Goal: Use online tool/utility

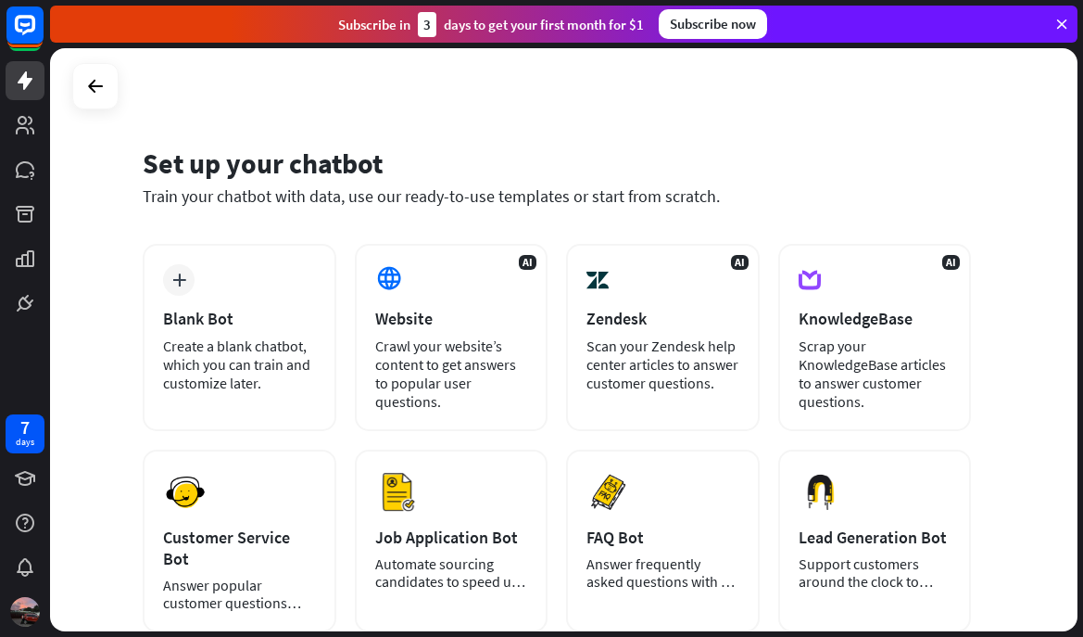
scroll to position [104, 0]
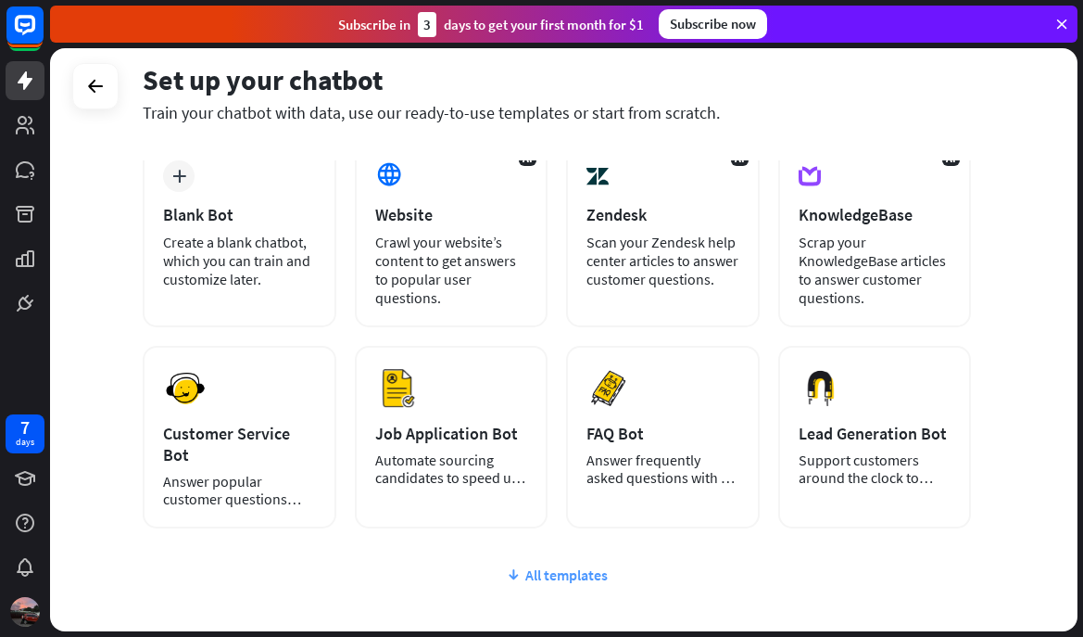
click at [536, 565] on div "All templates" at bounding box center [557, 574] width 828 height 19
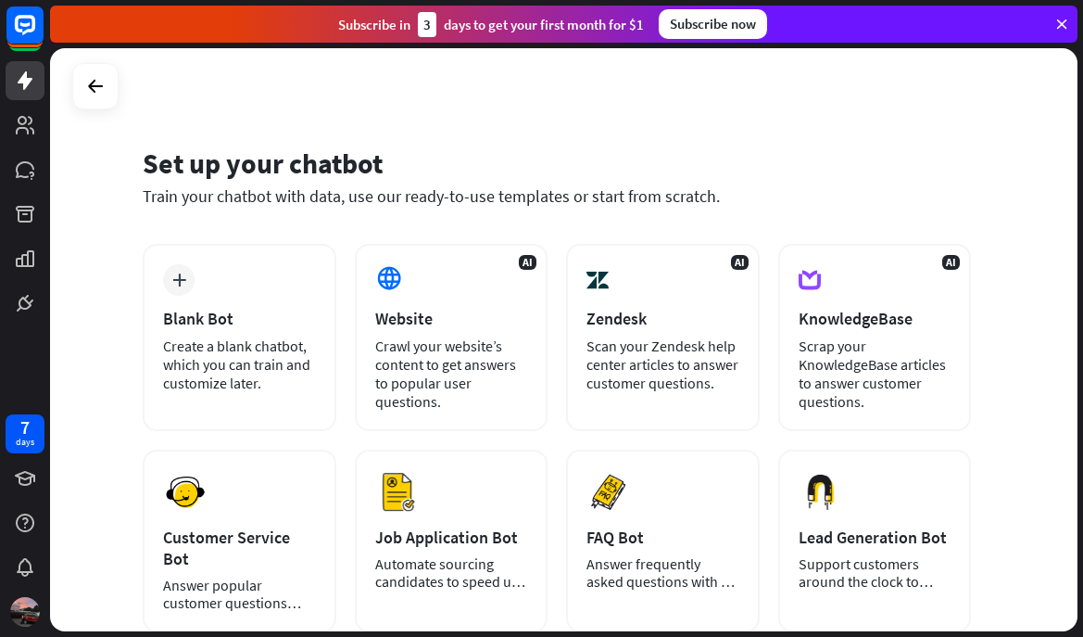
scroll to position [0, 0]
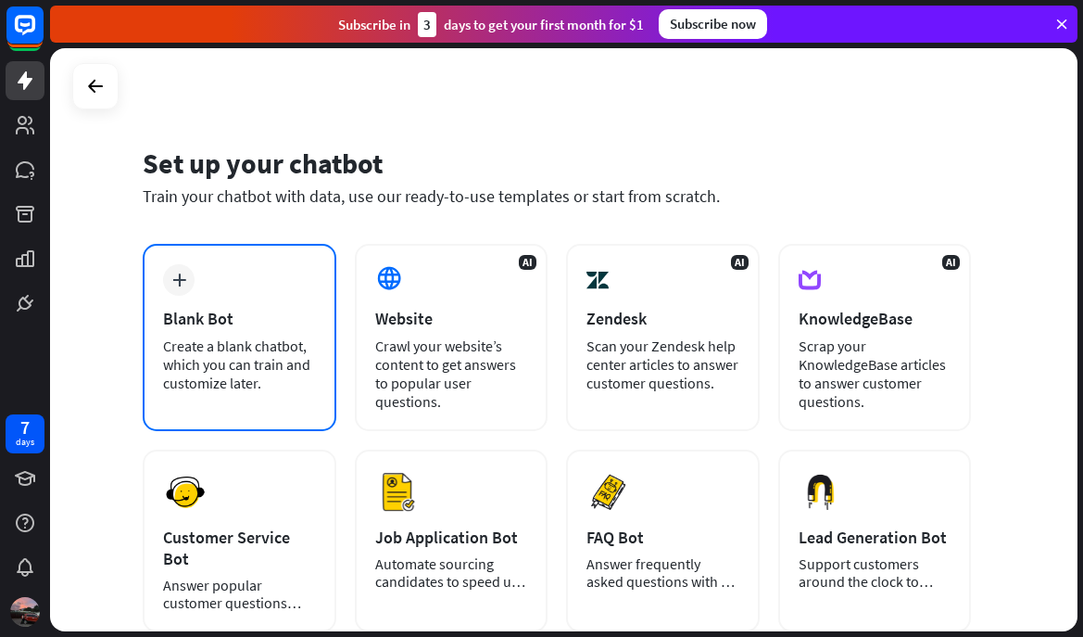
click at [188, 364] on div "Create a blank chatbot, which you can train and customize later." at bounding box center [239, 364] width 153 height 56
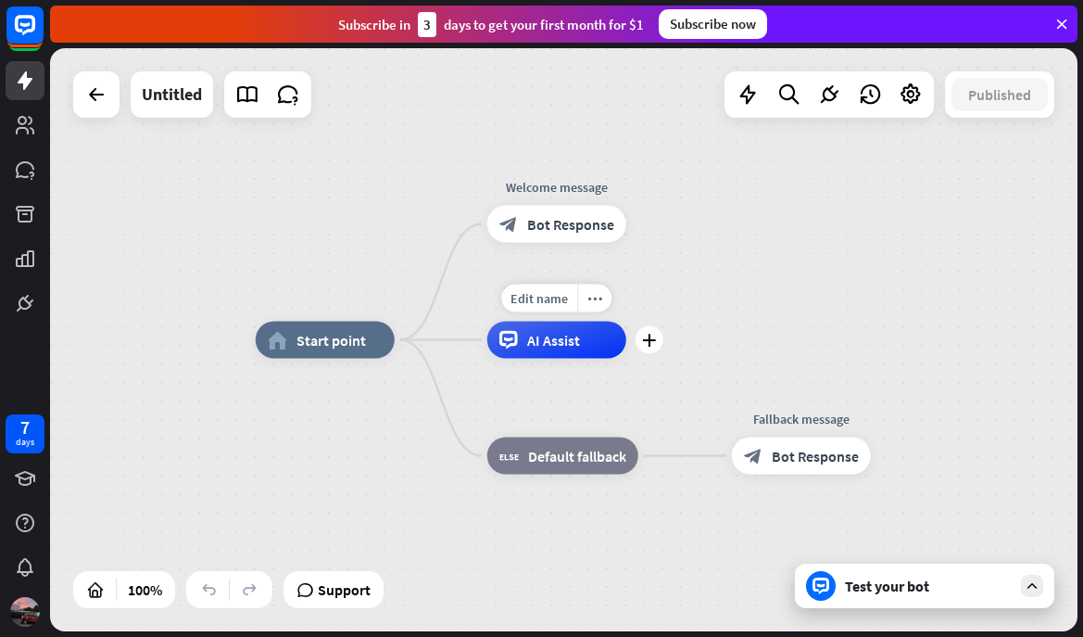
click at [524, 344] on div "AI Assist" at bounding box center [556, 340] width 139 height 37
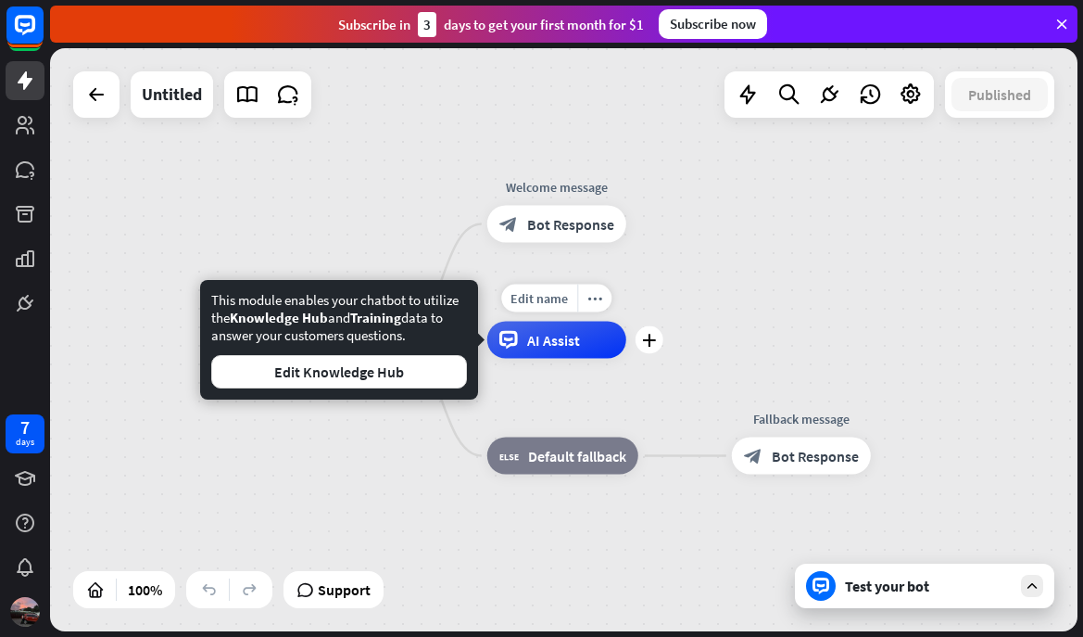
click at [603, 359] on div "Edit name more_horiz plus AI Assist" at bounding box center [556, 340] width 139 height 37
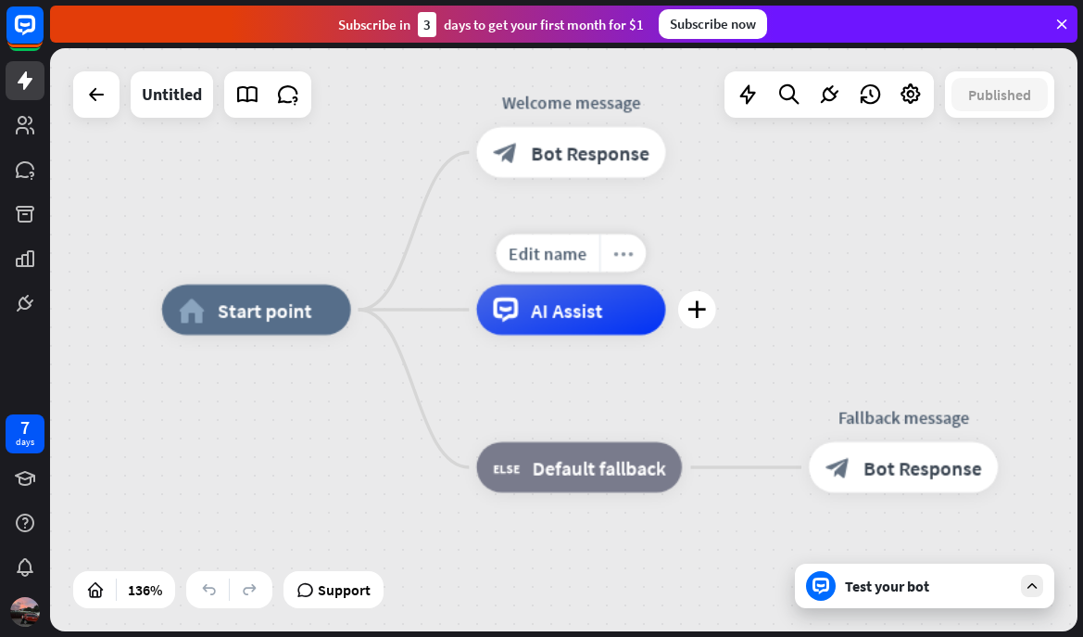
click at [620, 251] on icon "more_horiz" at bounding box center [623, 253] width 20 height 19
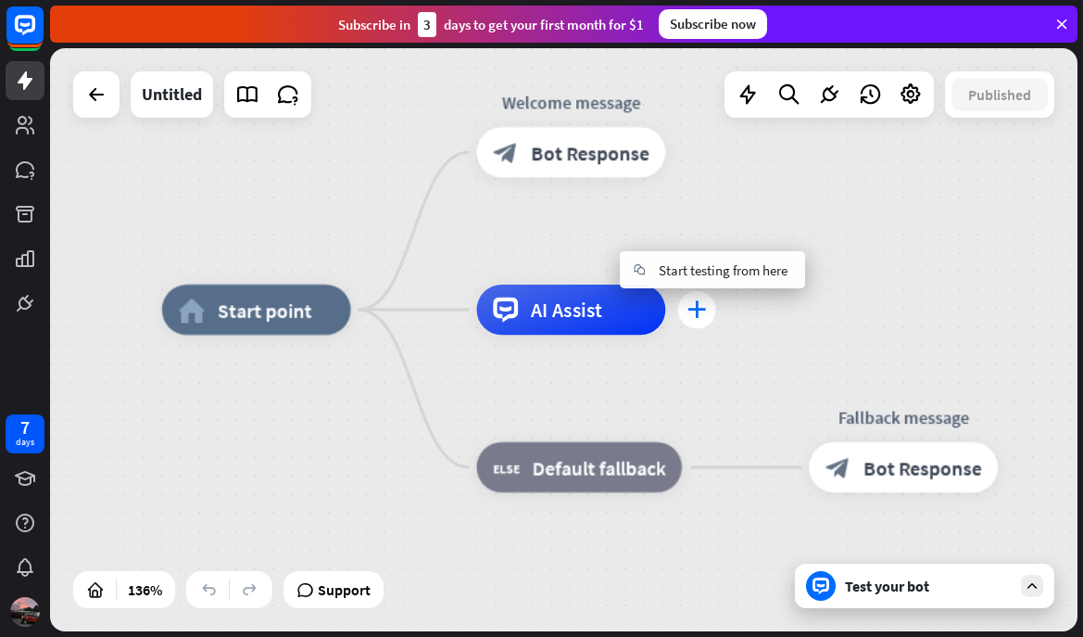
click at [708, 322] on div "plus" at bounding box center [697, 310] width 38 height 38
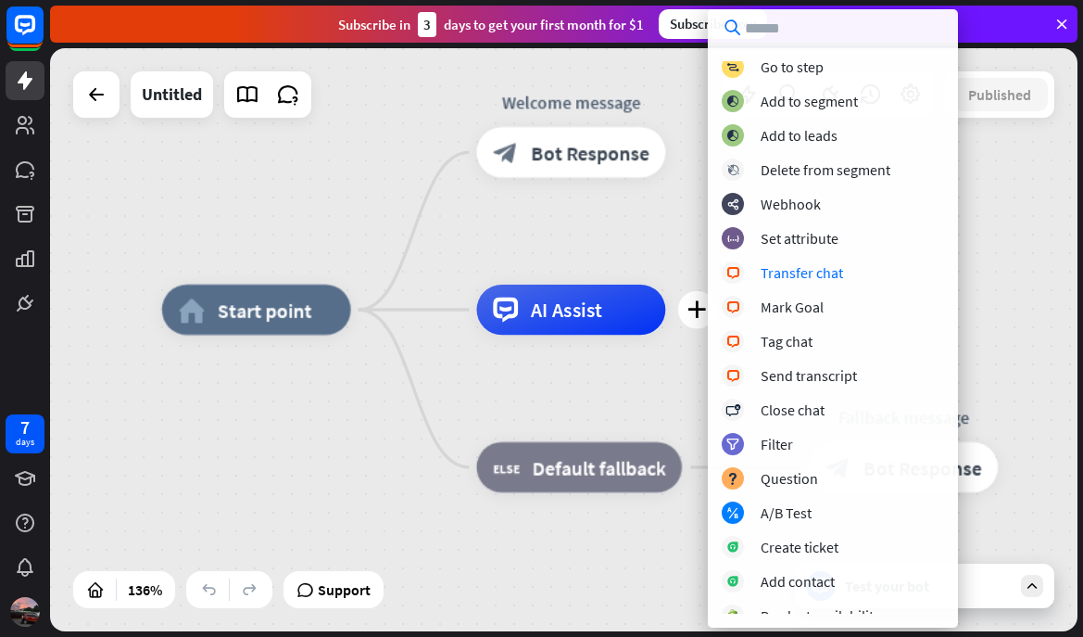
scroll to position [175, 0]
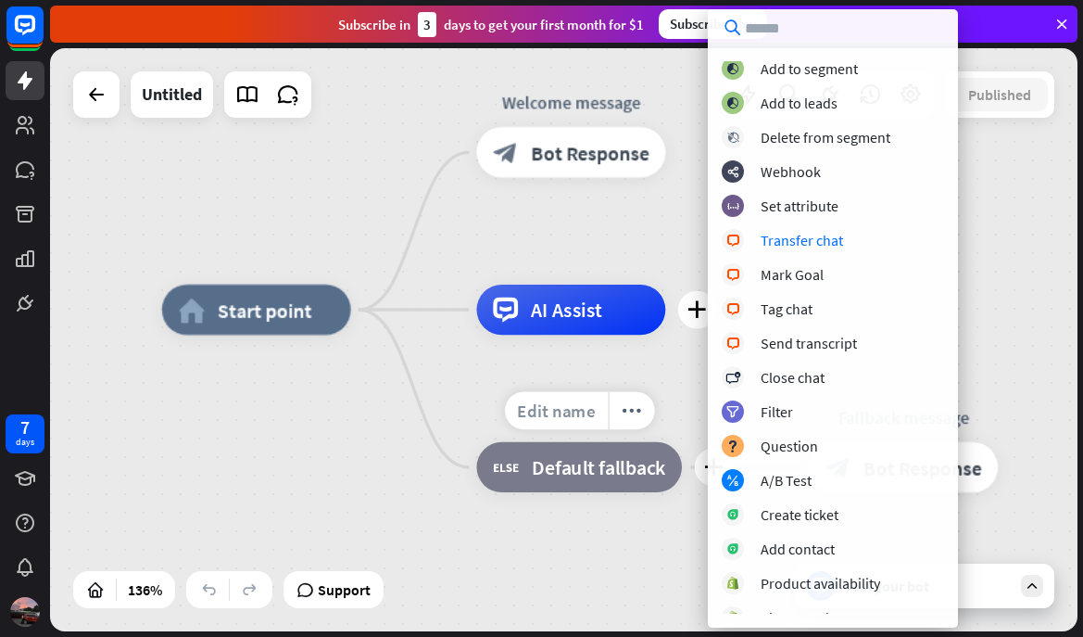
click at [587, 422] on span "Edit name" at bounding box center [556, 410] width 78 height 22
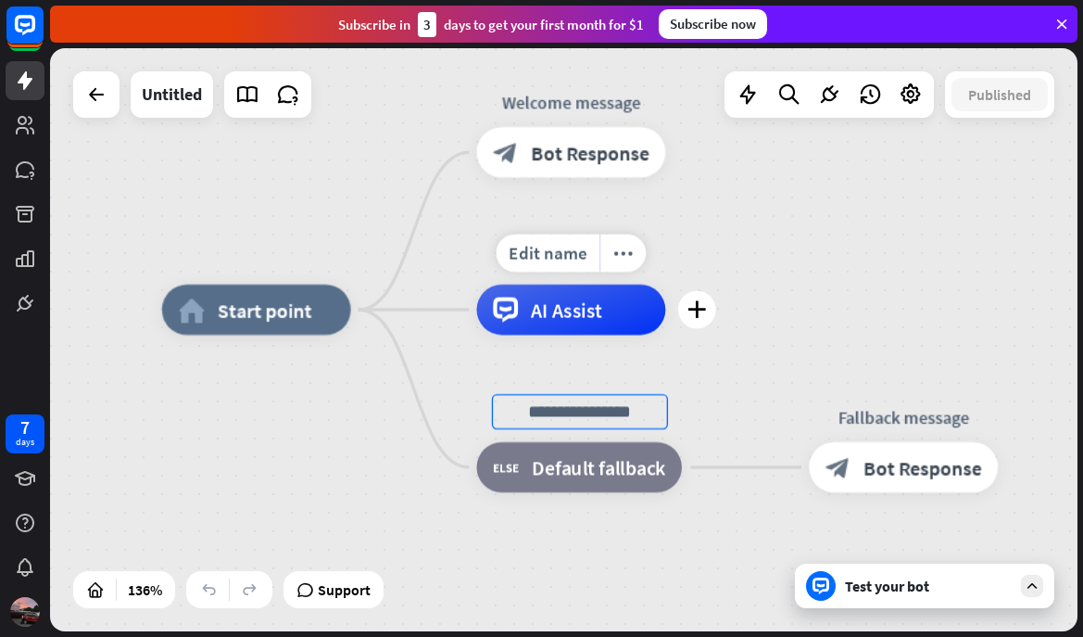
click at [598, 320] on span "AI Assist" at bounding box center [566, 309] width 71 height 25
click at [565, 320] on span "AI Assist" at bounding box center [566, 309] width 71 height 25
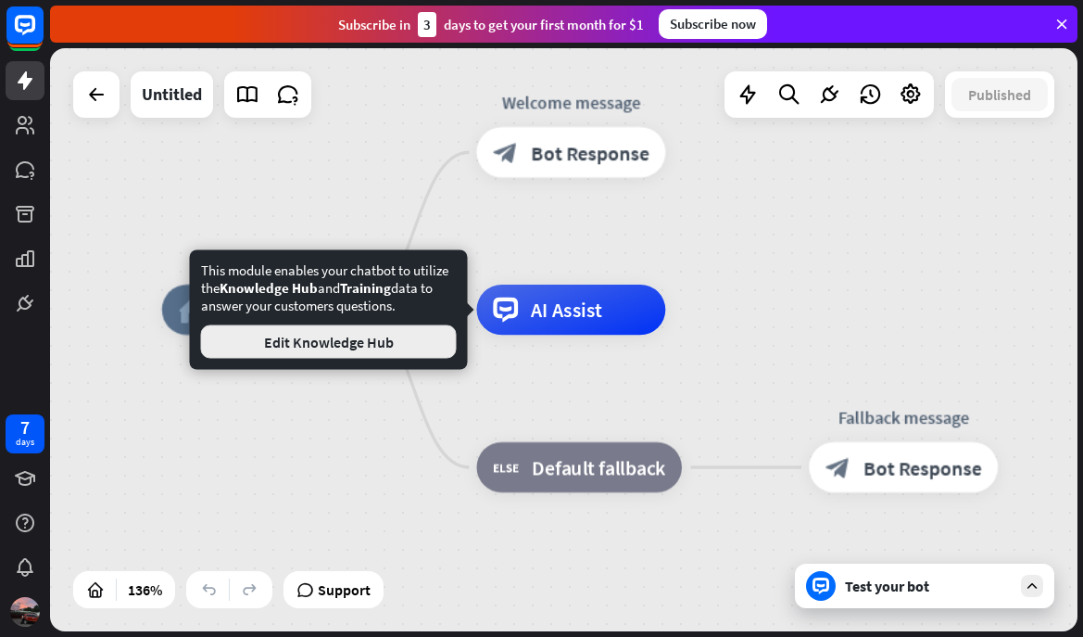
click at [394, 346] on button "Edit Knowledge Hub" at bounding box center [329, 341] width 256 height 33
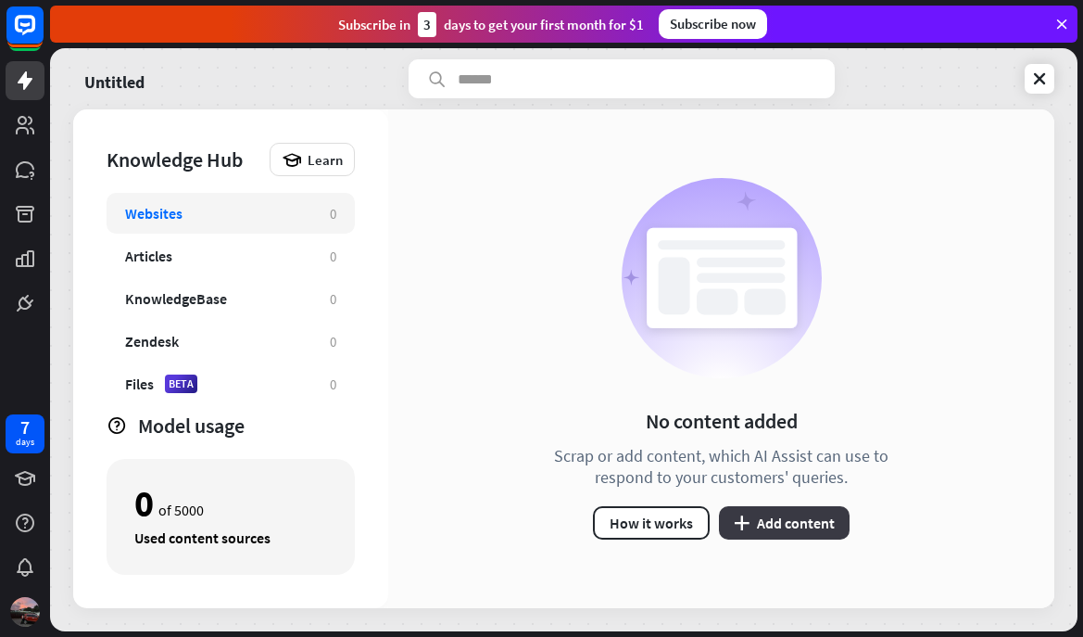
click at [779, 515] on button "plus Add content" at bounding box center [784, 522] width 131 height 33
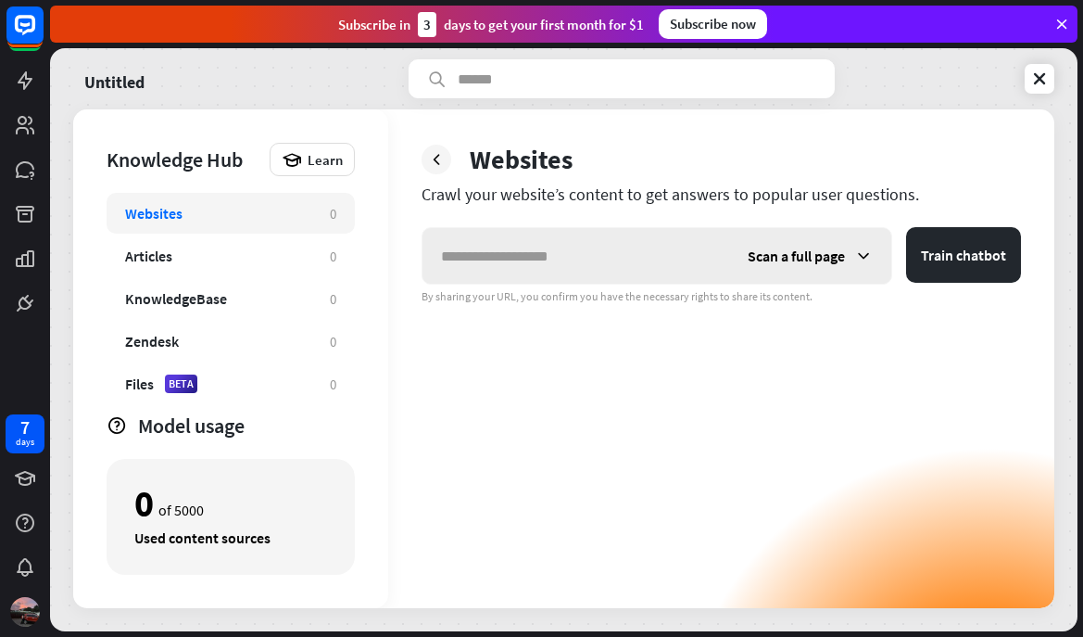
click at [634, 253] on input "text" at bounding box center [576, 256] width 307 height 56
click at [261, 262] on div "Articles" at bounding box center [218, 255] width 186 height 19
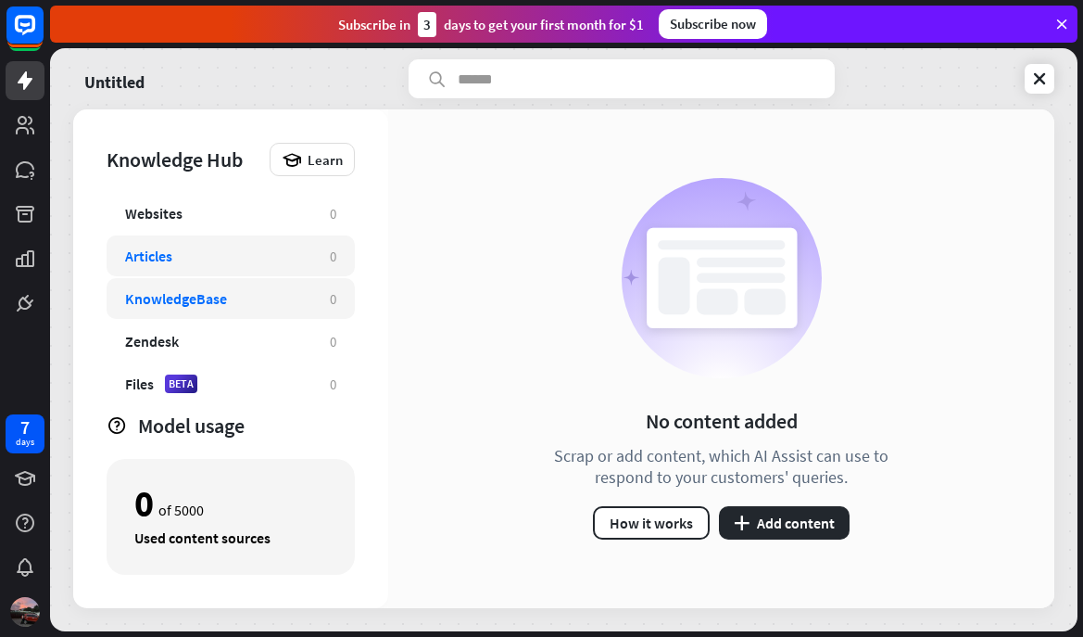
click at [254, 297] on div "KnowledgeBase" at bounding box center [218, 298] width 186 height 19
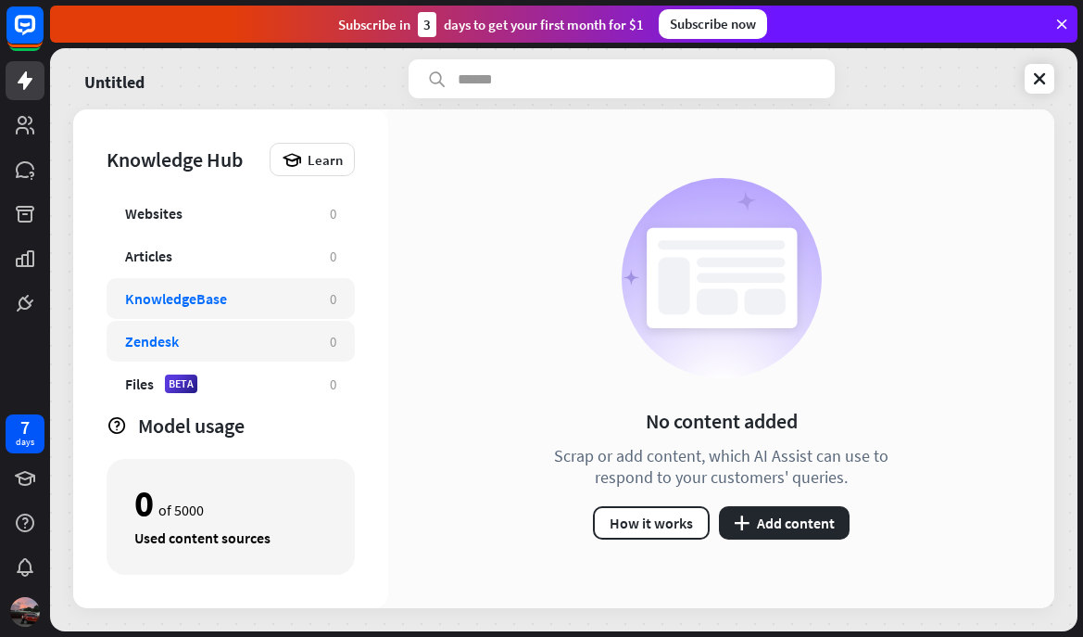
click at [252, 334] on div "Zendesk" at bounding box center [218, 341] width 186 height 19
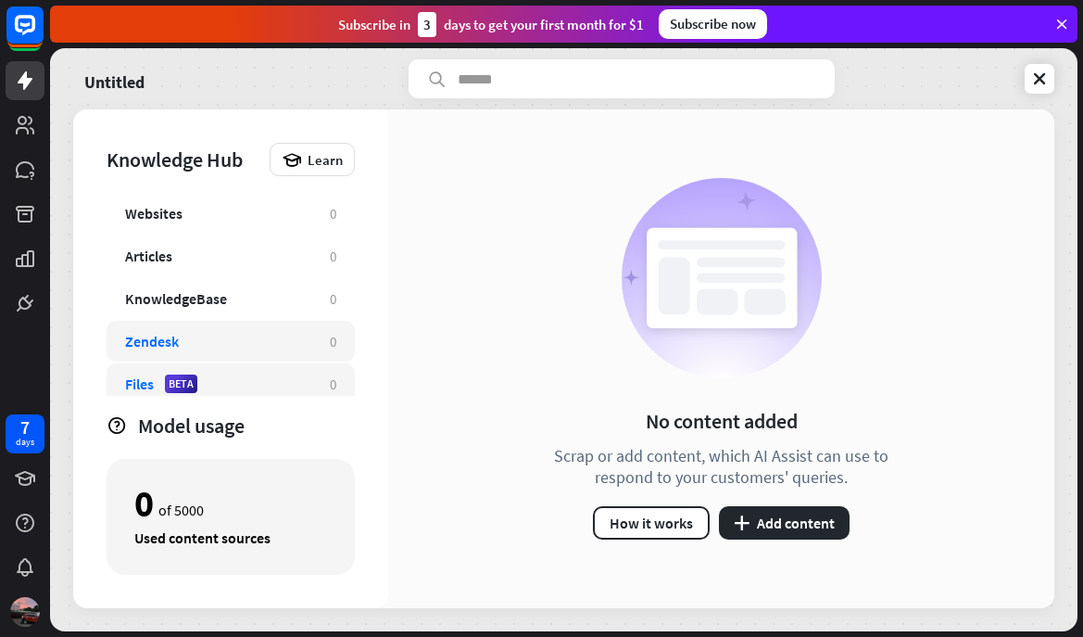
click at [252, 376] on div "Files BETA" at bounding box center [218, 383] width 186 height 19
